Goal: Information Seeking & Learning: Learn about a topic

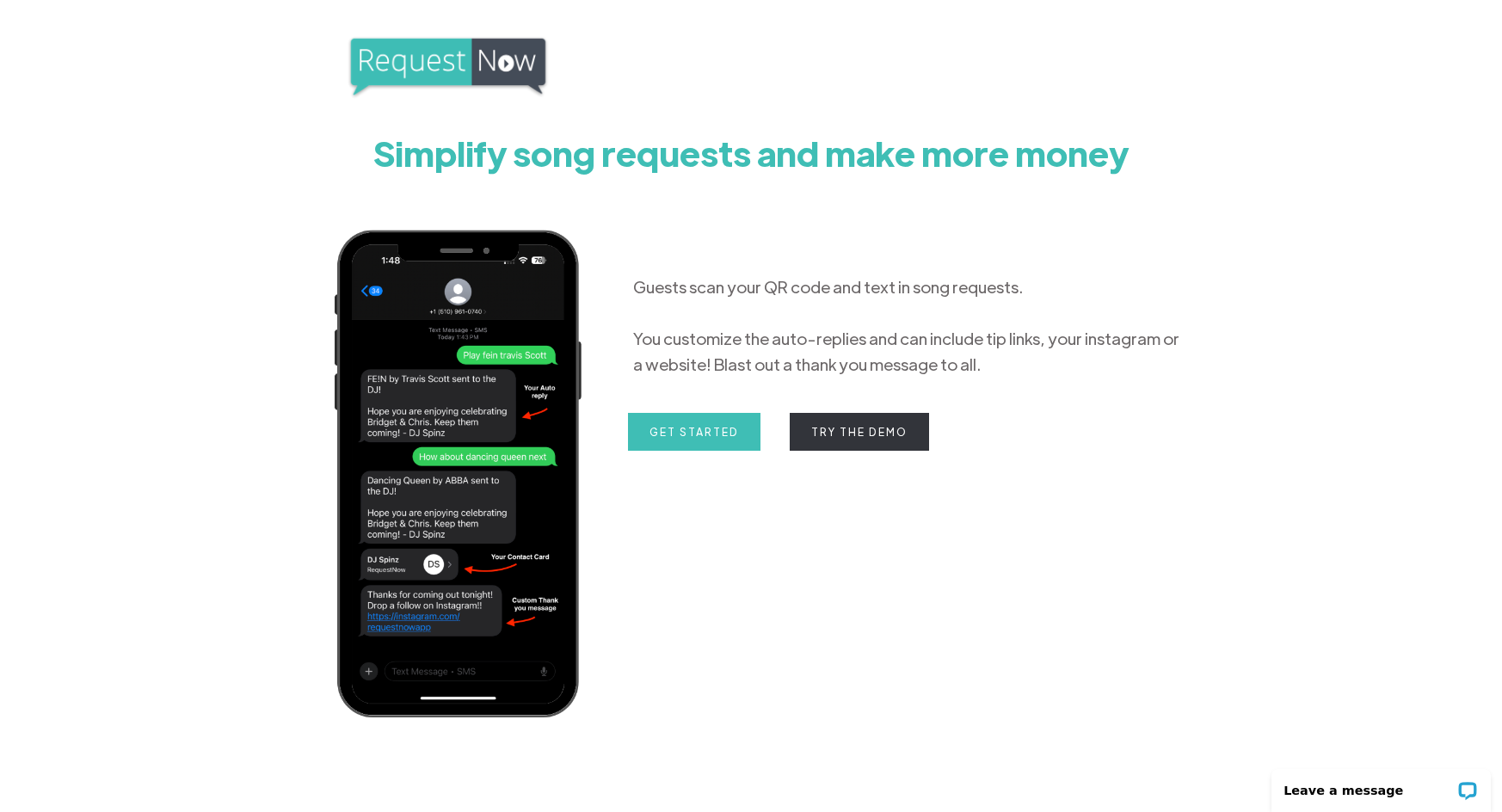
click at [869, 437] on link "Try the Demo" at bounding box center [859, 431] width 139 height 38
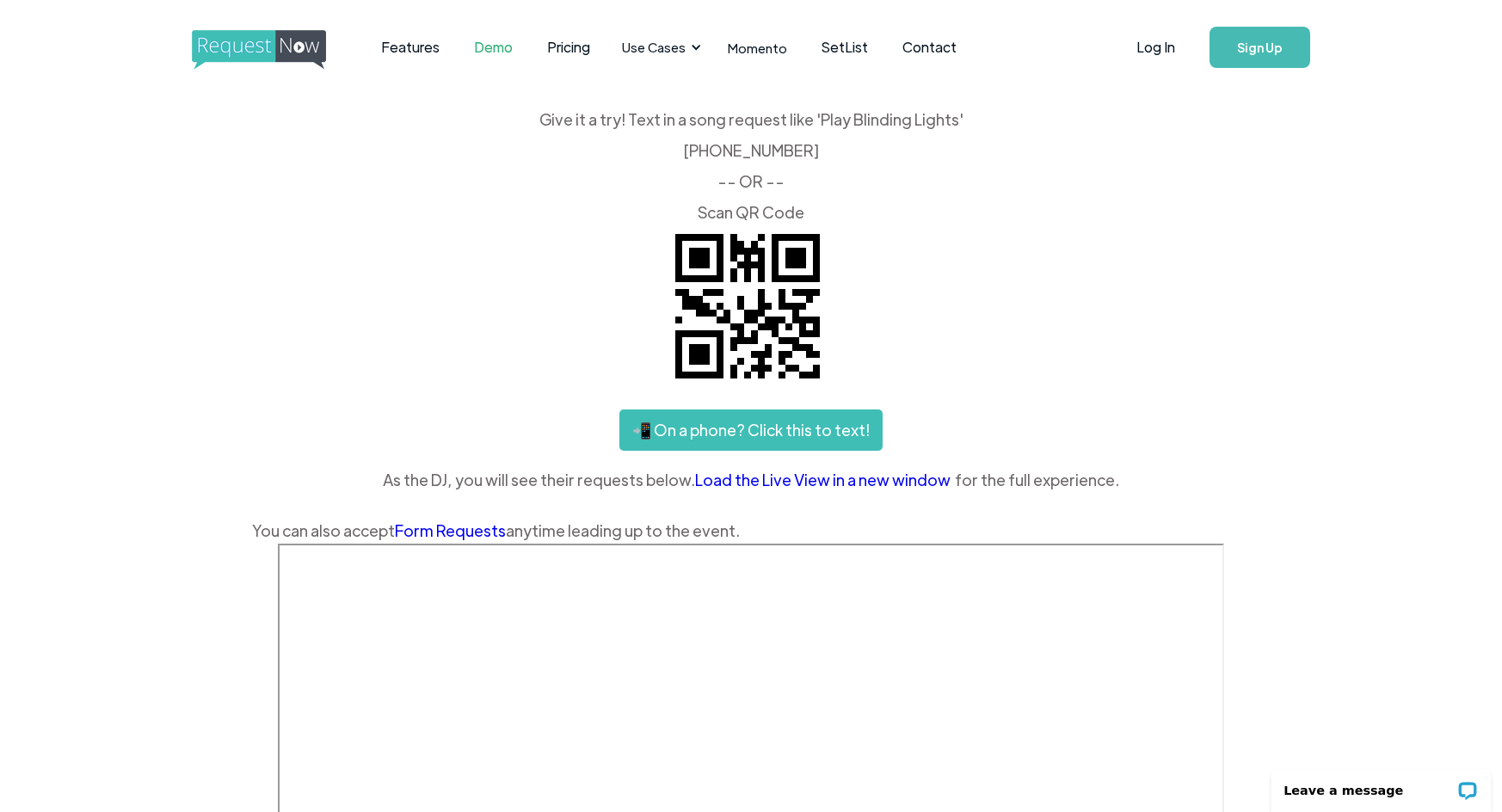
click at [758, 430] on link "📲 On a phone? Click this to text!" at bounding box center [751, 430] width 263 height 42
click at [561, 45] on link "Pricing" at bounding box center [569, 48] width 78 height 54
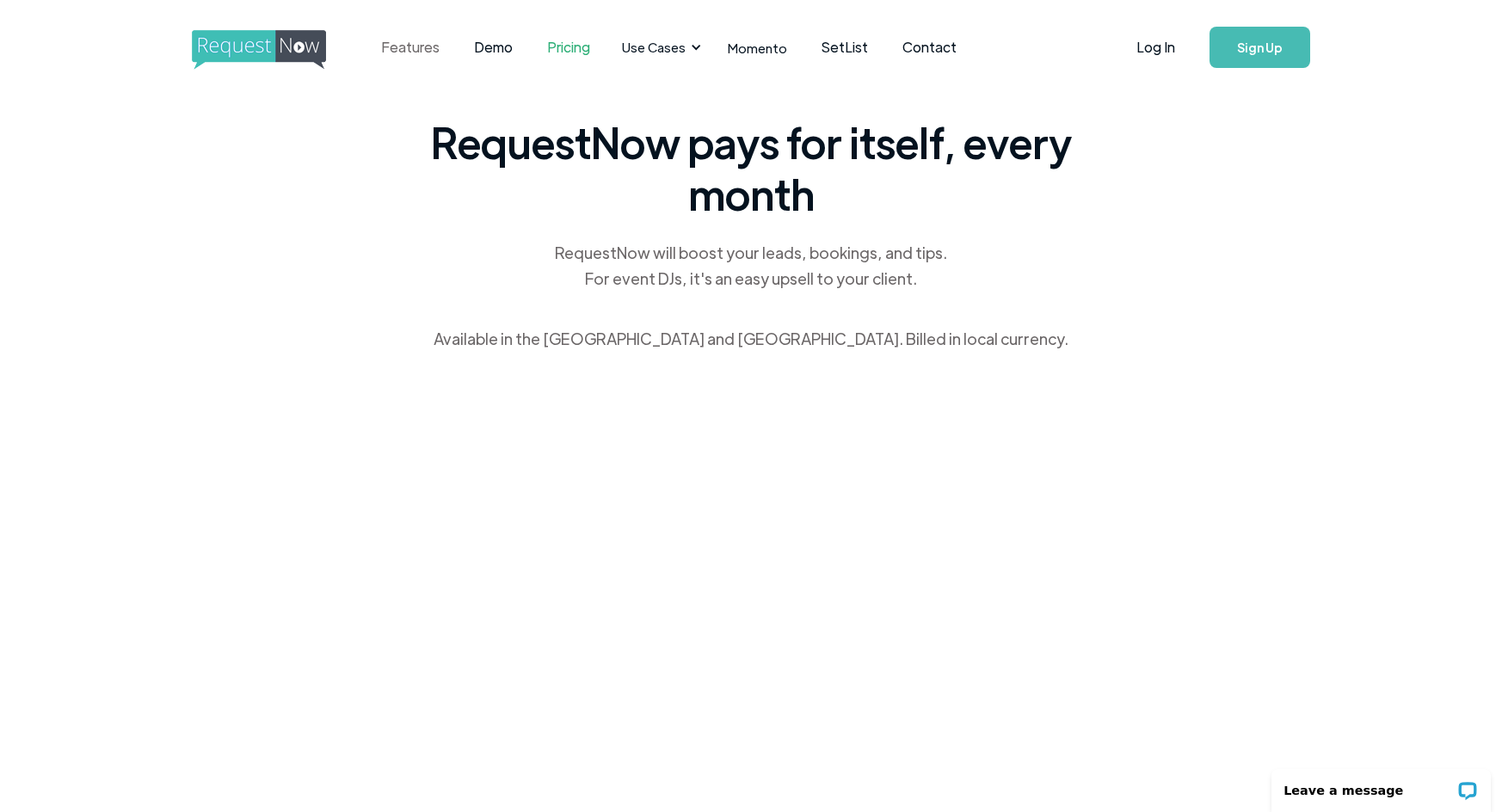
click at [406, 44] on link "Features" at bounding box center [410, 48] width 92 height 54
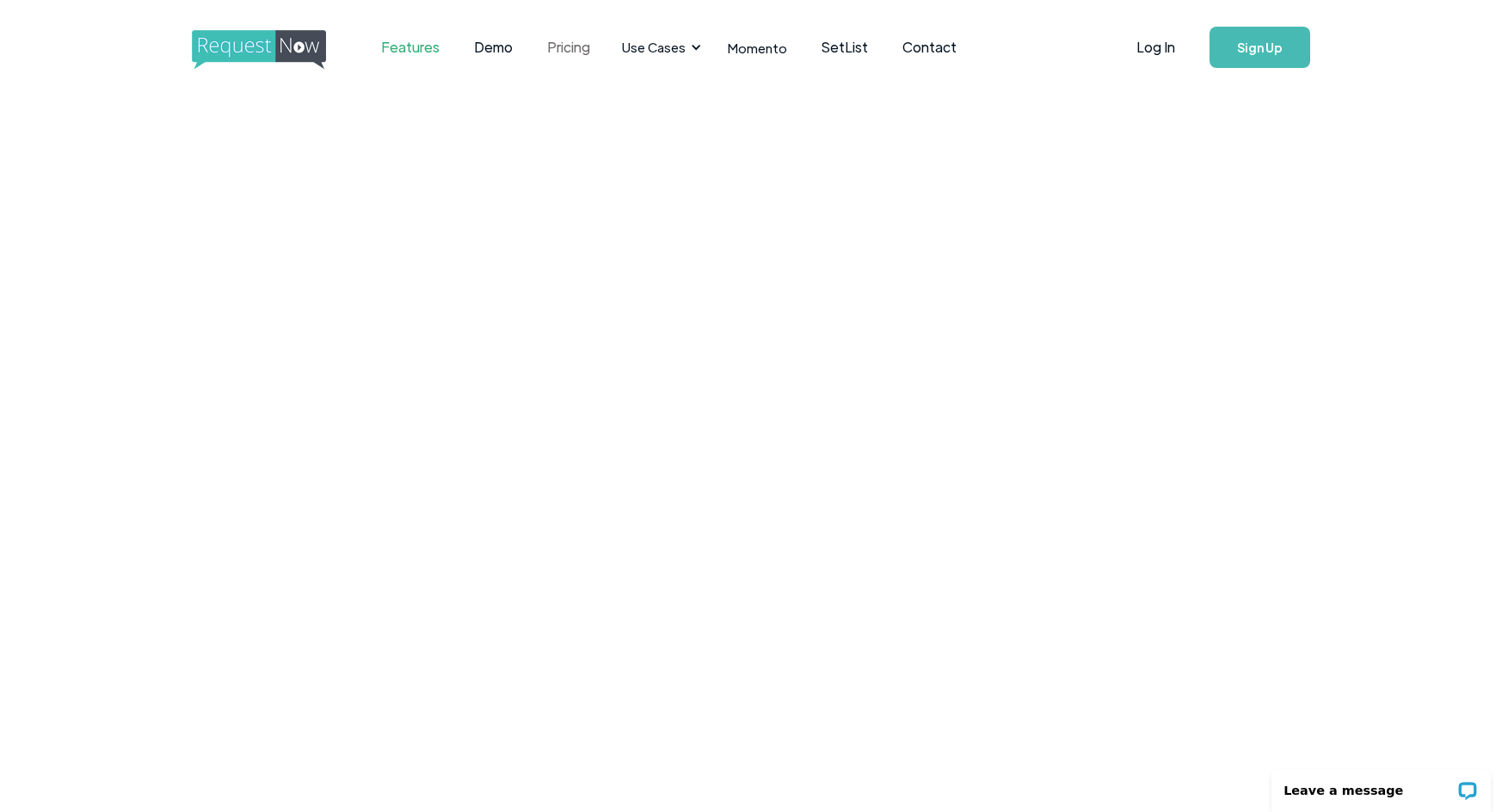
click at [569, 47] on link "Pricing" at bounding box center [569, 48] width 78 height 54
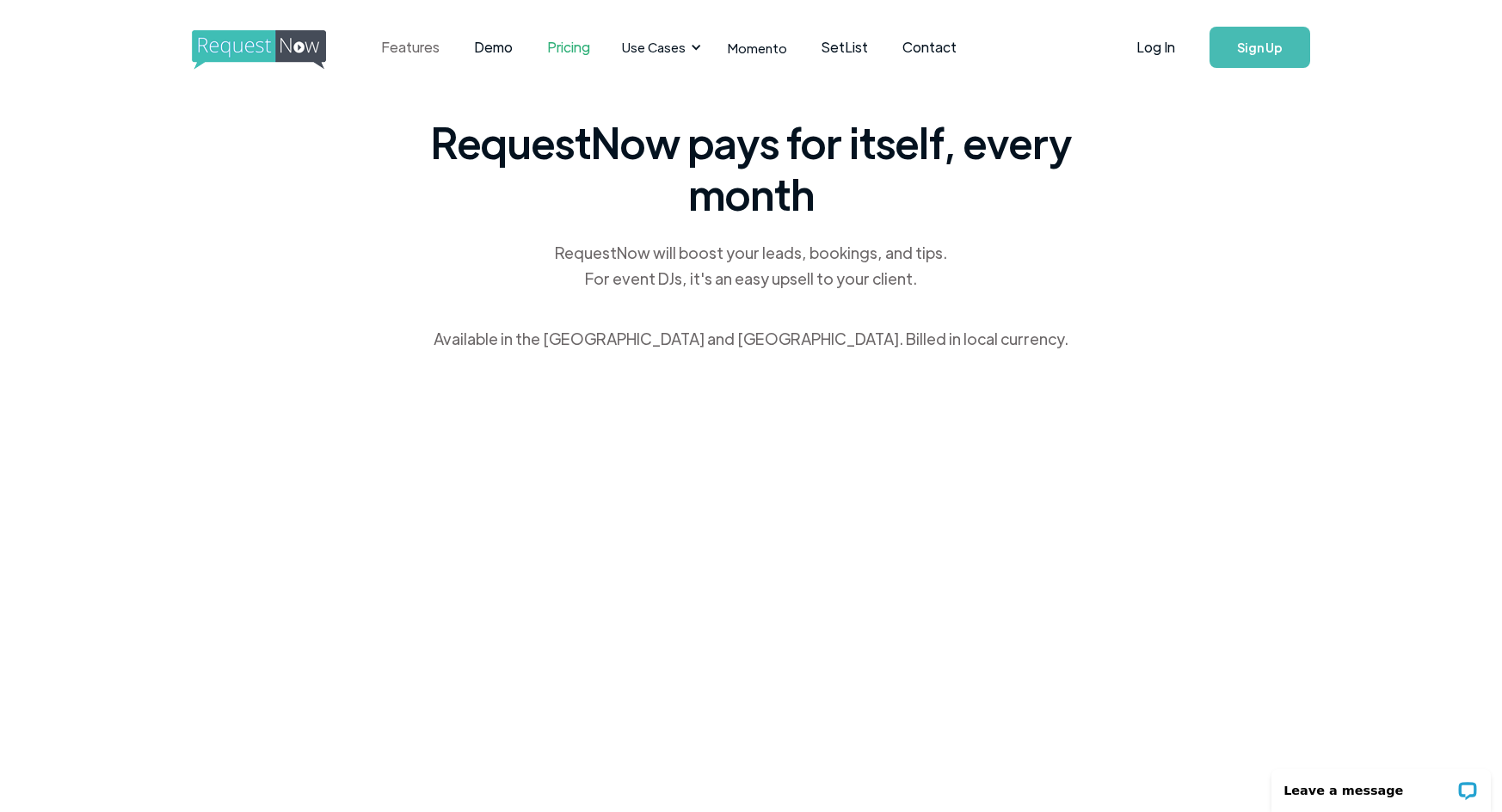
click at [417, 47] on link "Features" at bounding box center [410, 48] width 92 height 54
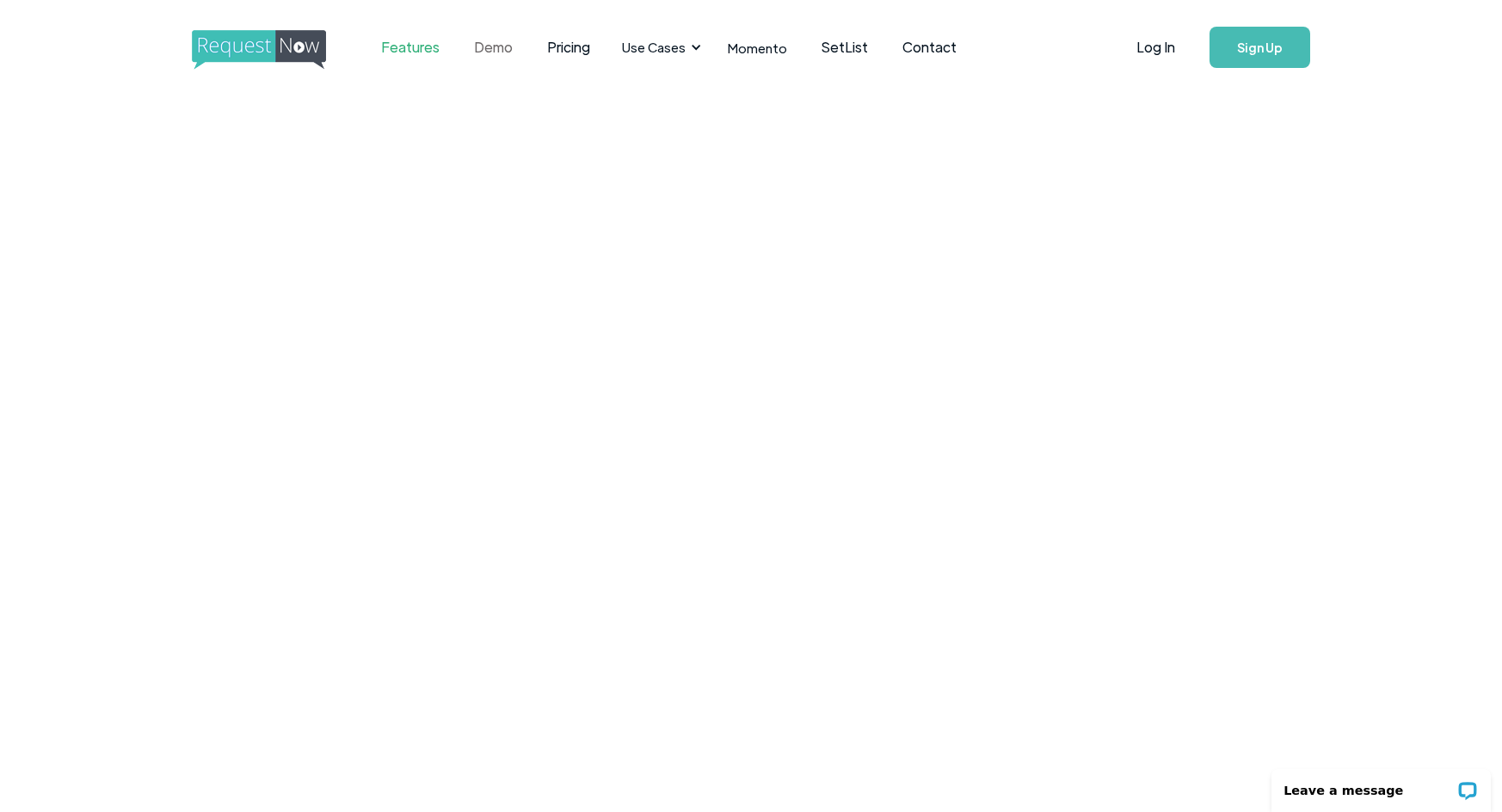
click at [501, 51] on link "Demo" at bounding box center [493, 48] width 74 height 54
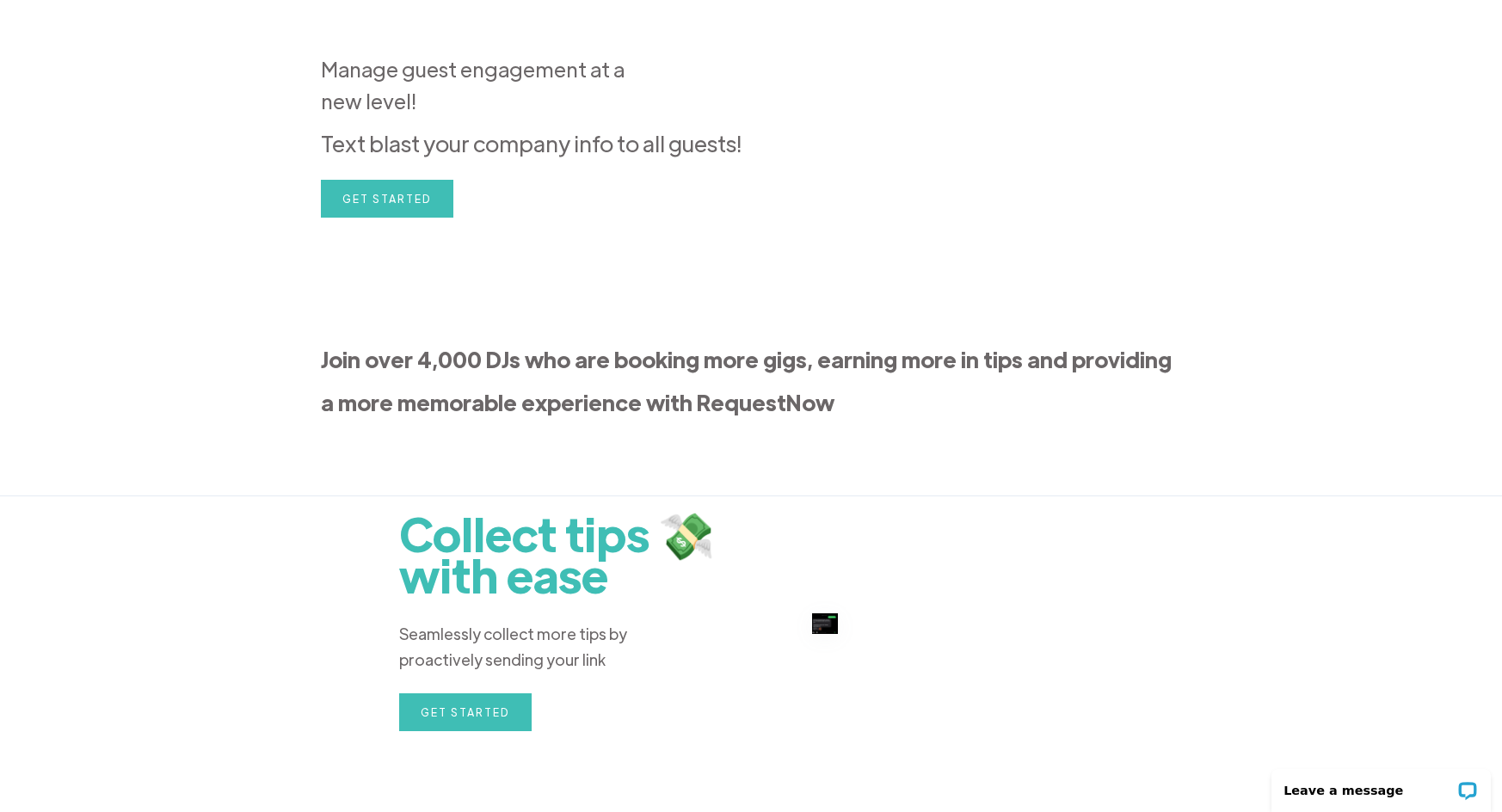
scroll to position [596, 0]
